Goal: Task Accomplishment & Management: Manage account settings

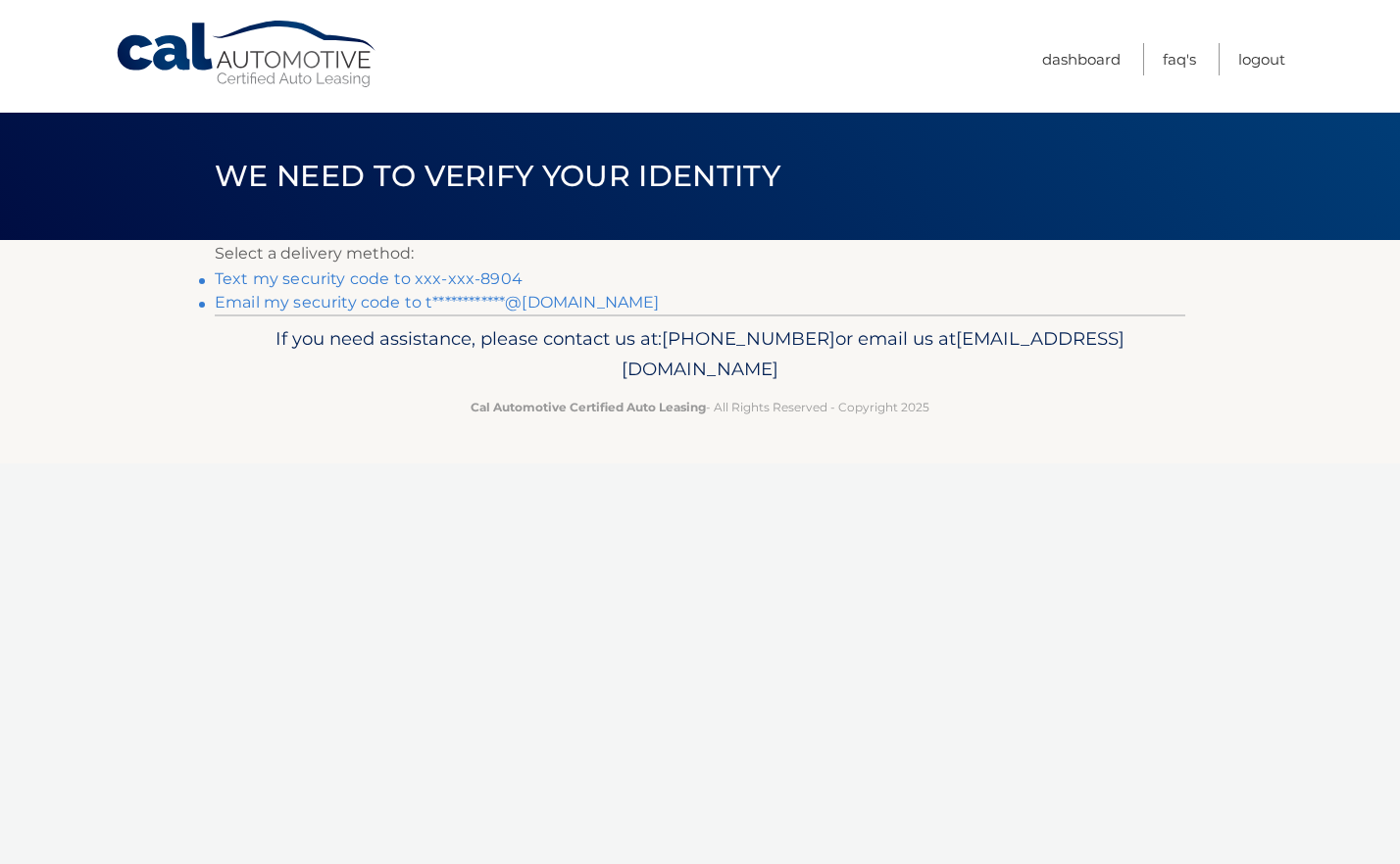
click at [351, 288] on link "Text my security code to xxx-xxx-8904" at bounding box center [368, 279] width 308 height 19
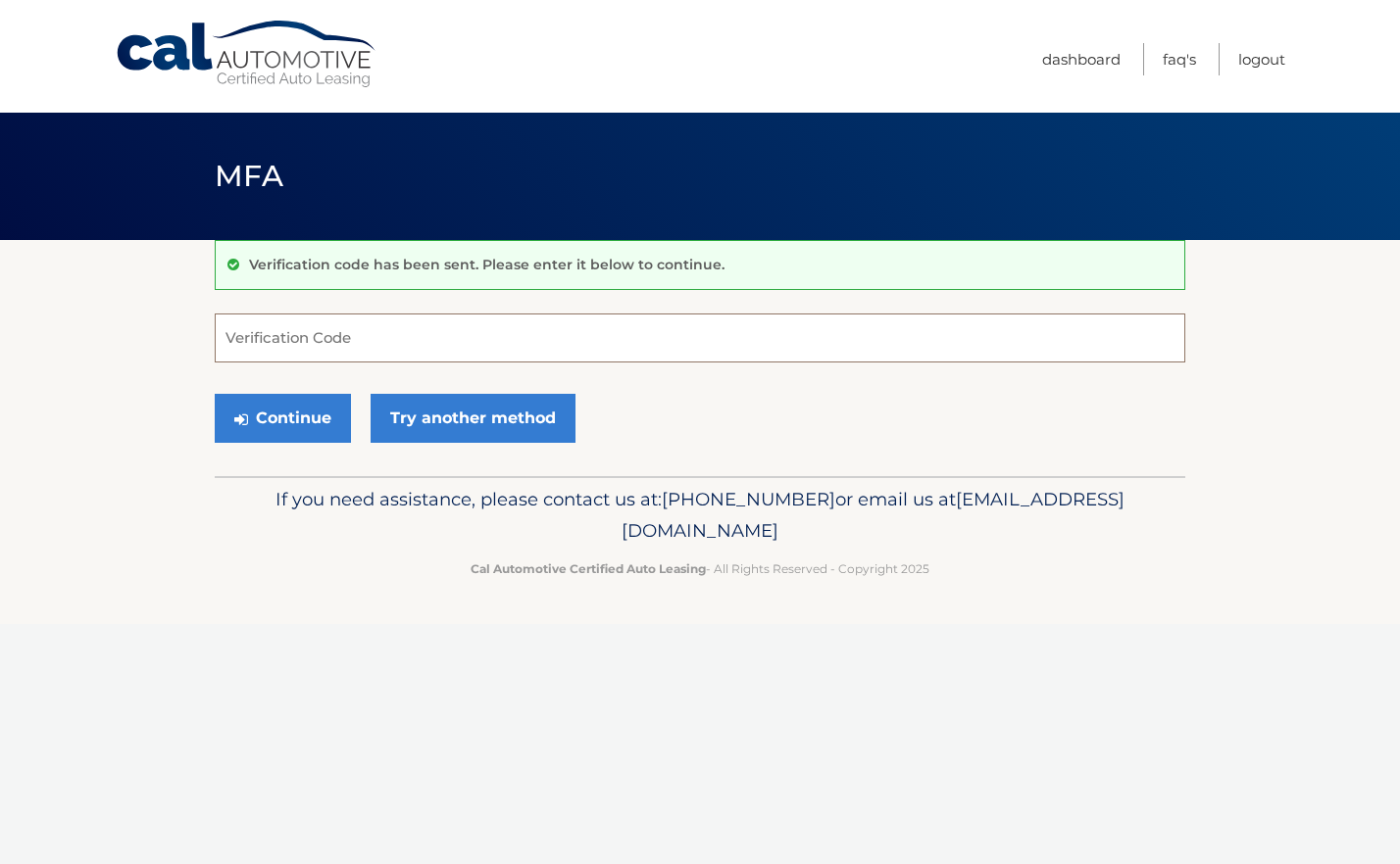
click at [311, 344] on input "Verification Code" at bounding box center [700, 337] width 971 height 49
type input "951999"
click at [292, 427] on button "Continue" at bounding box center [283, 418] width 136 height 49
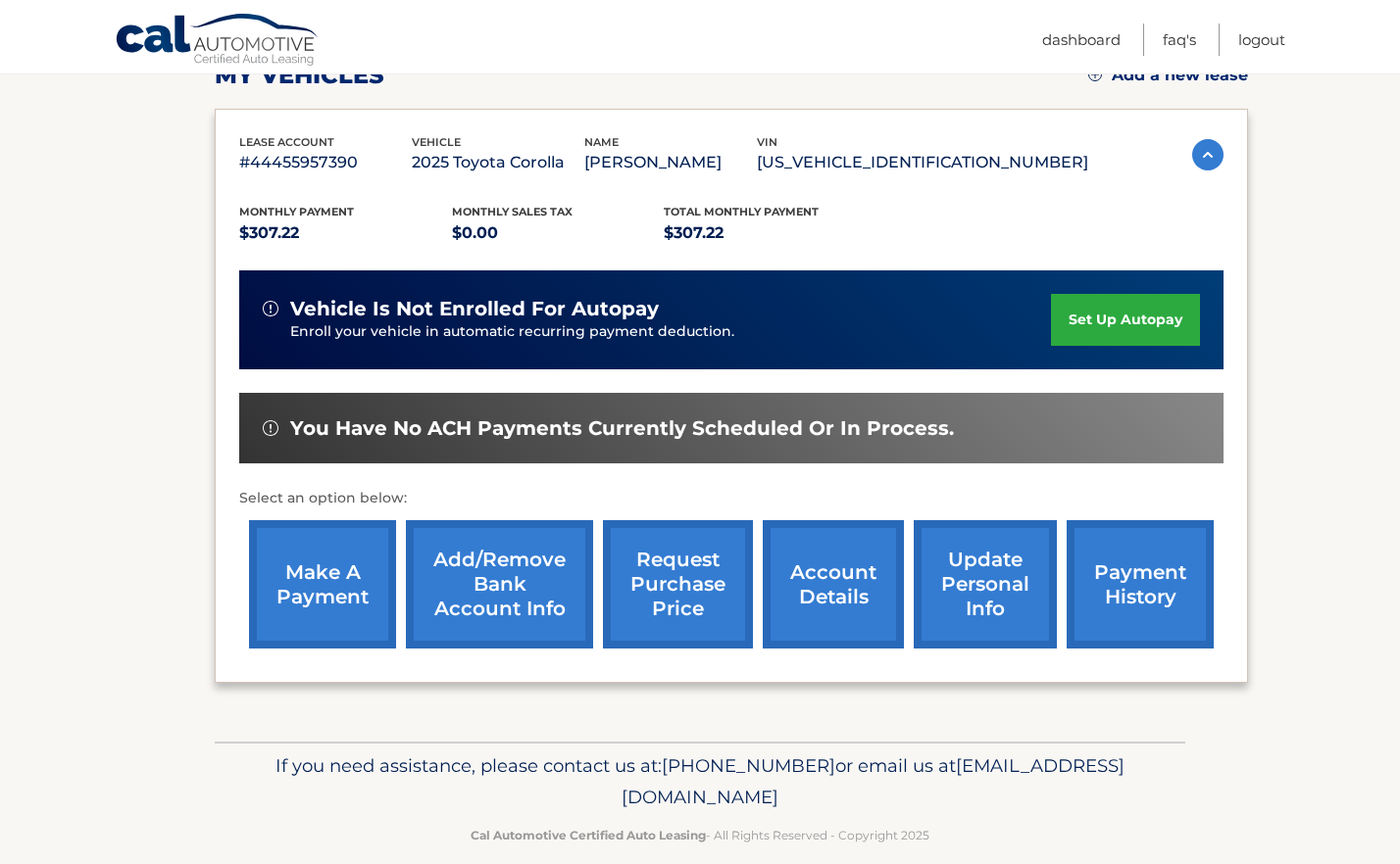
scroll to position [316, 0]
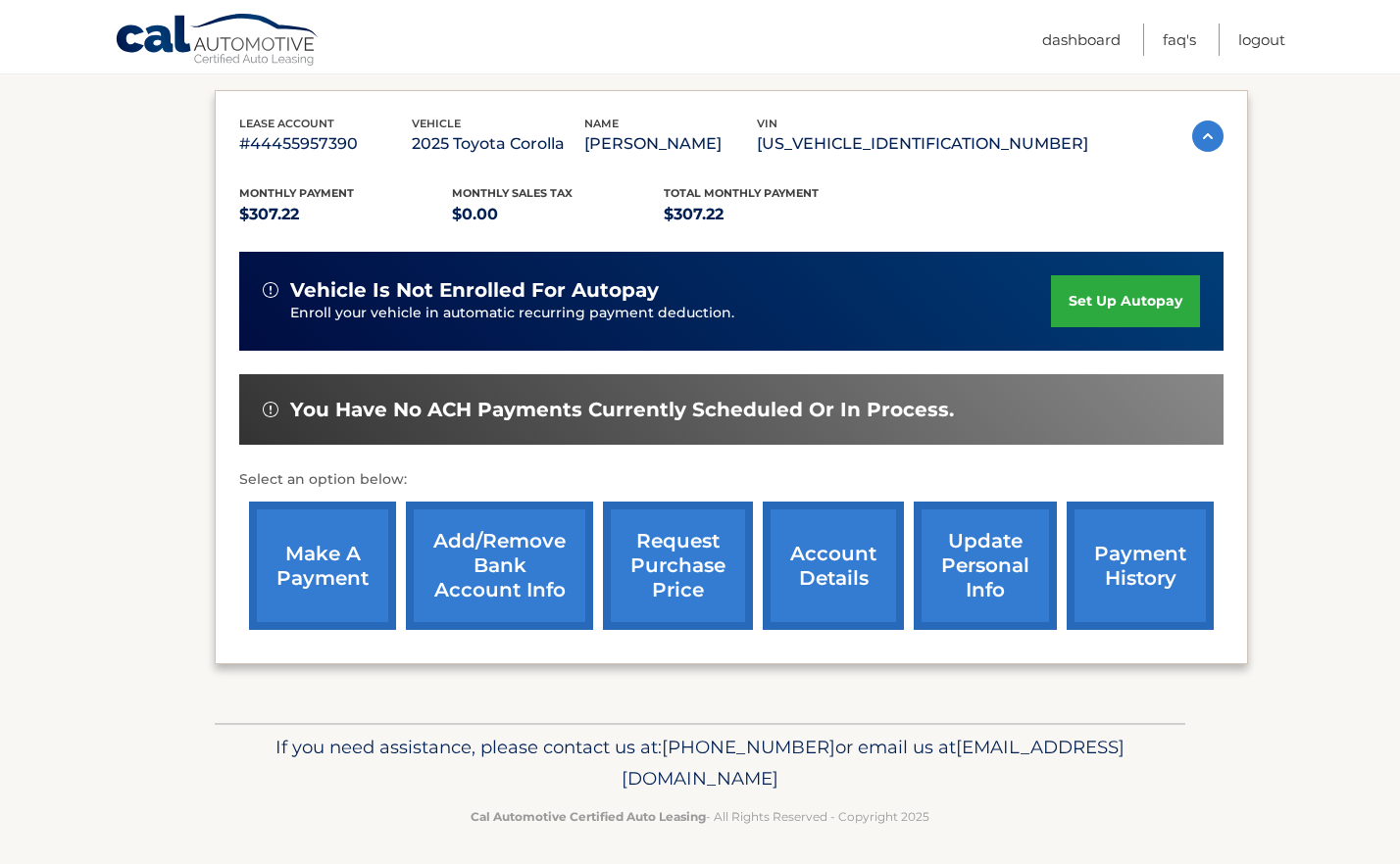
click at [1105, 301] on link "set up autopay" at bounding box center [1126, 302] width 149 height 52
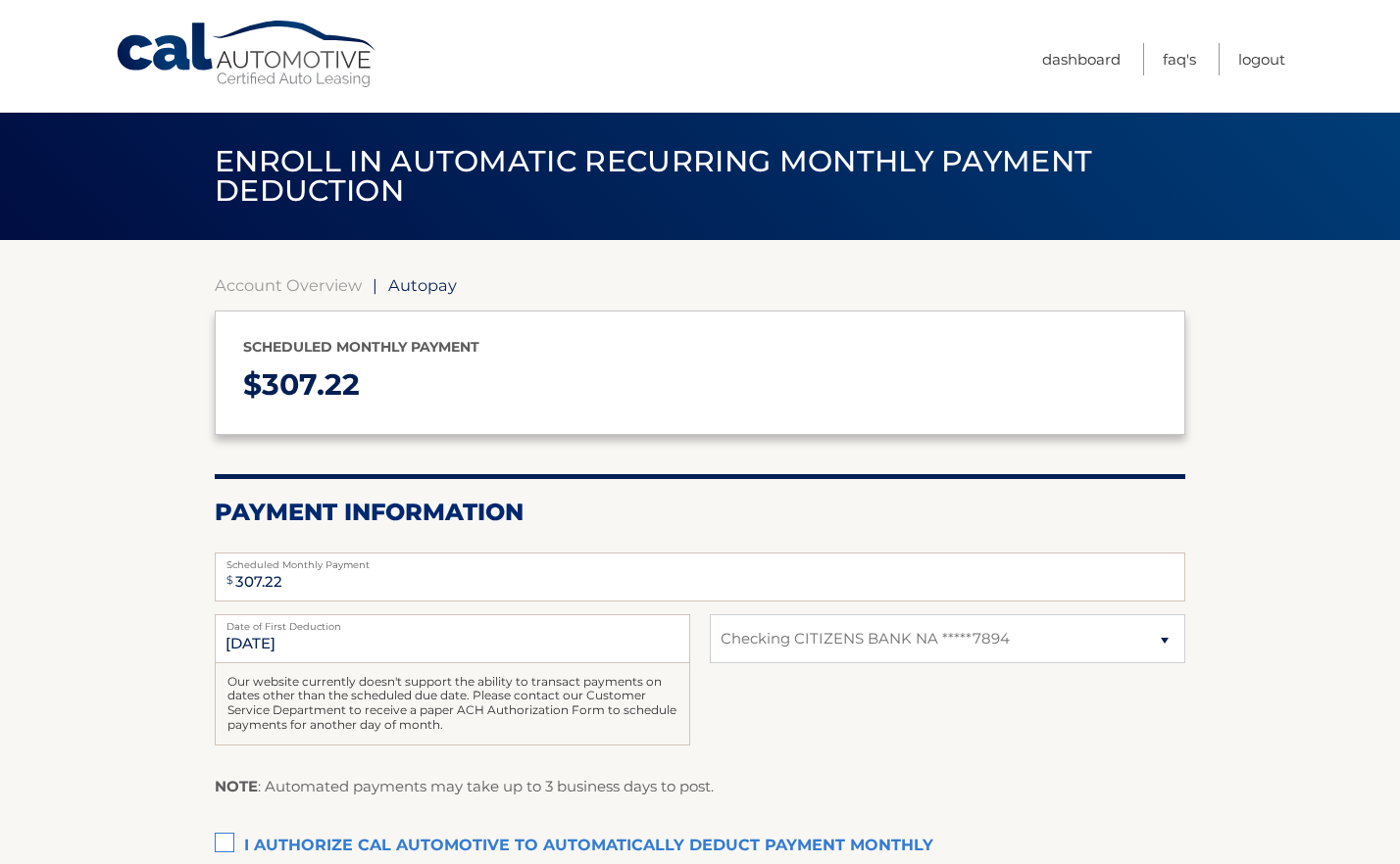
select select "ODg3YWNjOTgtNzczNS00NDA4LWI1ZGEtM2YzZjk3NTZlZGE2"
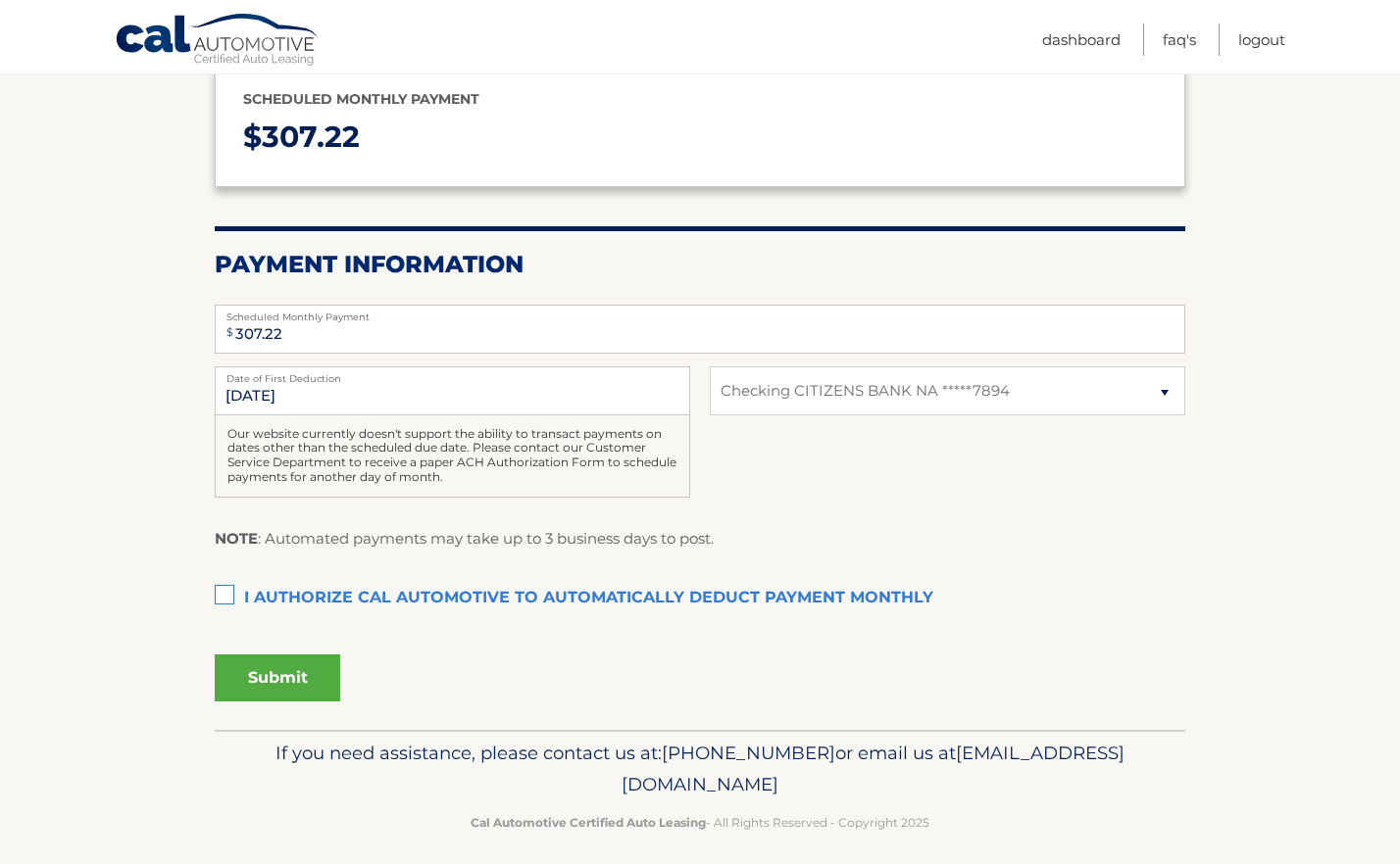
scroll to position [247, 0]
click at [333, 416] on input "9/18/2025" at bounding box center [453, 391] width 476 height 49
click at [265, 416] on input "9/18/2025" at bounding box center [453, 391] width 476 height 49
click at [357, 416] on input "9/18/2025" at bounding box center [453, 391] width 476 height 49
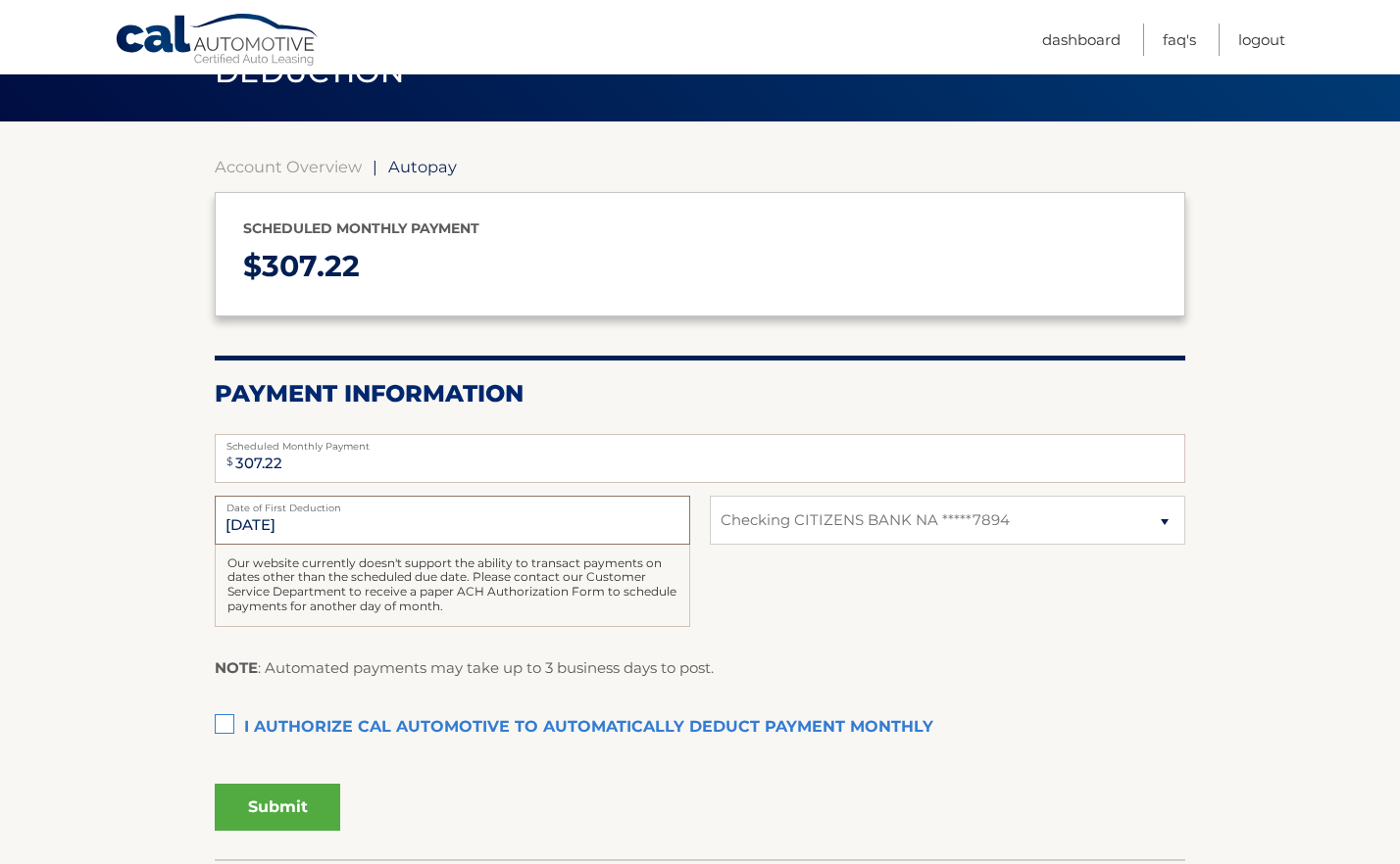
scroll to position [117, 0]
